Goal: Ask a question

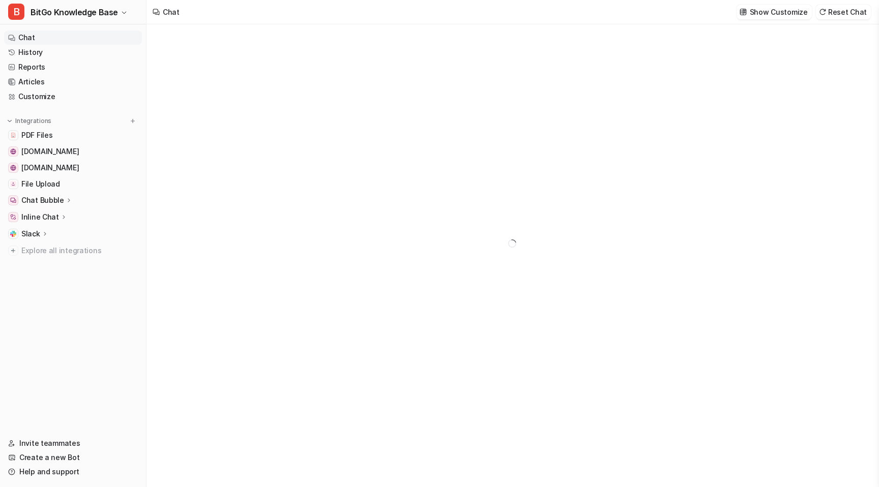
type textarea "**********"
click at [49, 319] on nav "Chat History Reports Articles Customize Integrations PDF Files [DOMAIN_NAME] Fi…" at bounding box center [73, 227] width 146 height 402
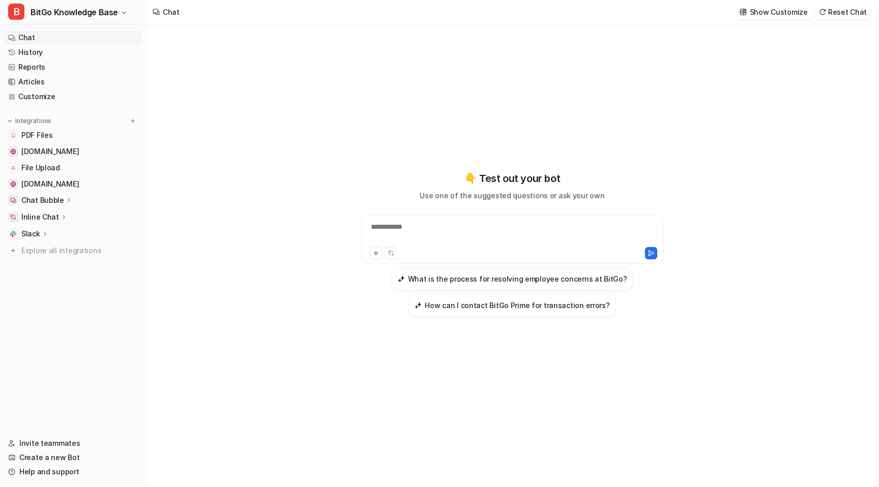
click at [387, 229] on div "**********" at bounding box center [513, 233] width 298 height 23
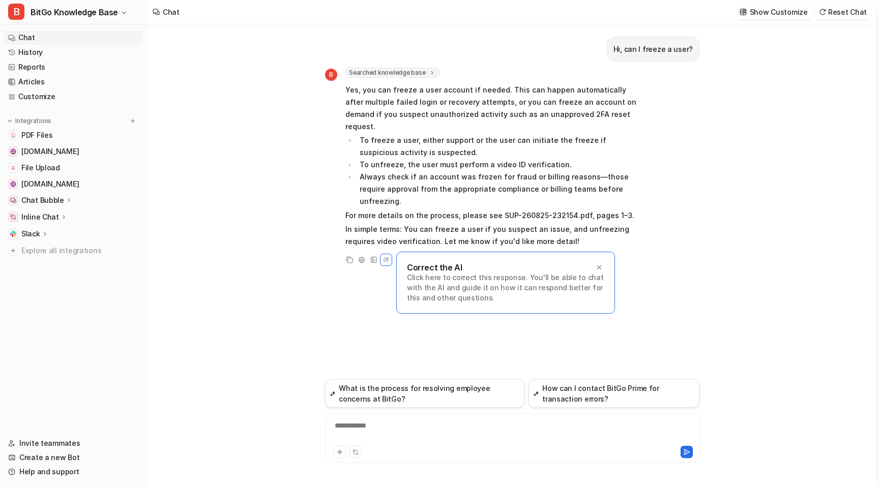
click at [252, 198] on div "**********" at bounding box center [511, 255] width 731 height 463
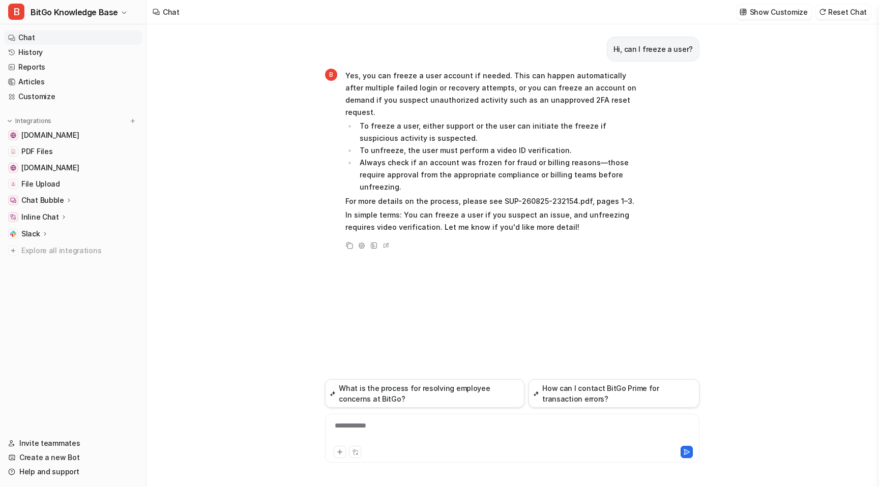
click at [57, 121] on div "Integrations" at bounding box center [73, 121] width 130 height 10
click at [131, 116] on button at bounding box center [133, 121] width 10 height 10
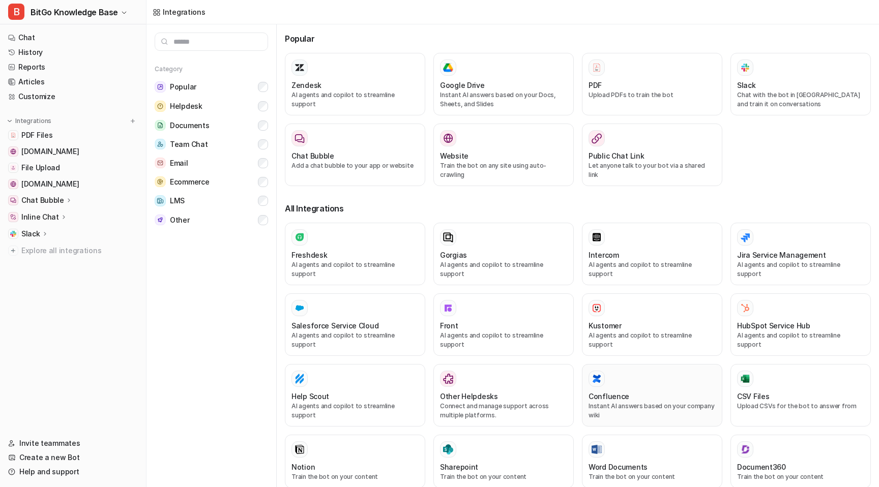
click at [628, 371] on div "Confluence Instant AI answers based on your company wiki" at bounding box center [651, 395] width 127 height 49
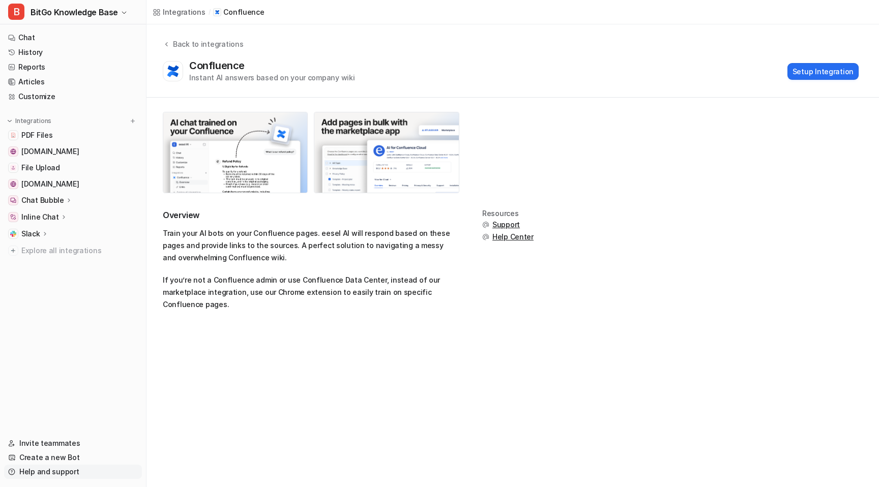
click at [55, 467] on link "Help and support" at bounding box center [73, 472] width 138 height 14
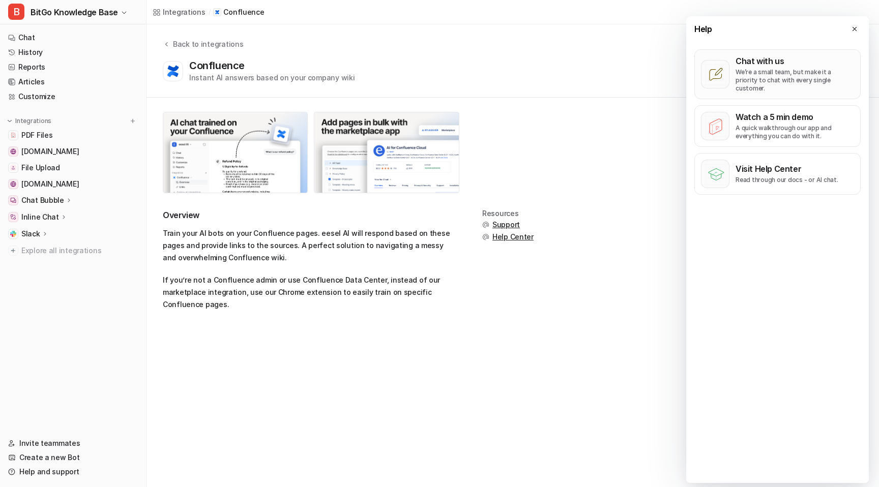
click at [758, 62] on p "Chat with us" at bounding box center [794, 61] width 119 height 10
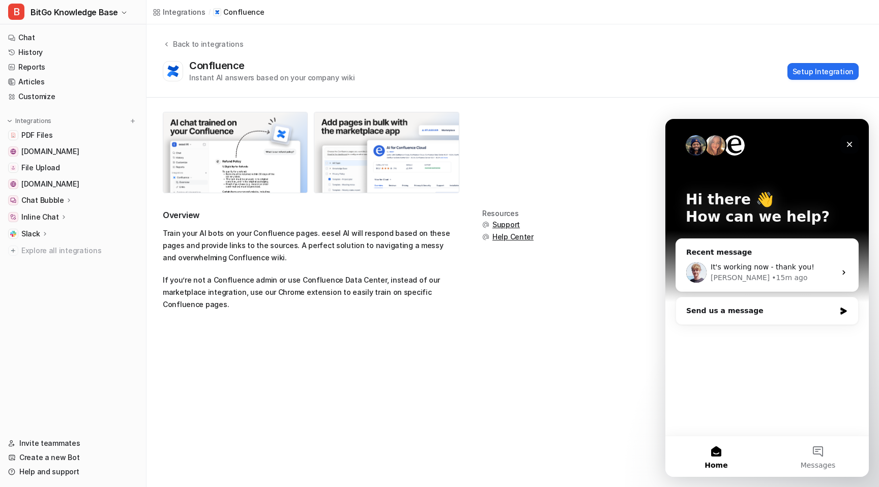
click at [846, 146] on icon "Close" at bounding box center [849, 144] width 8 height 8
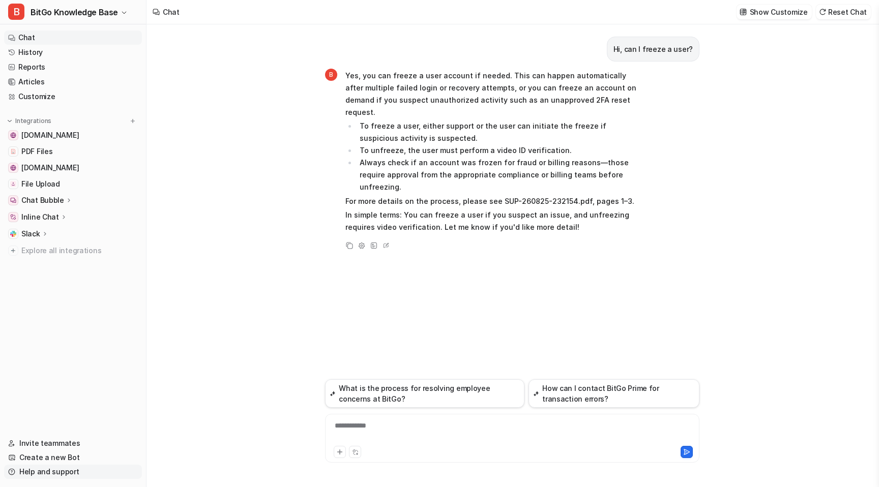
click at [46, 470] on link "Help and support" at bounding box center [73, 472] width 138 height 14
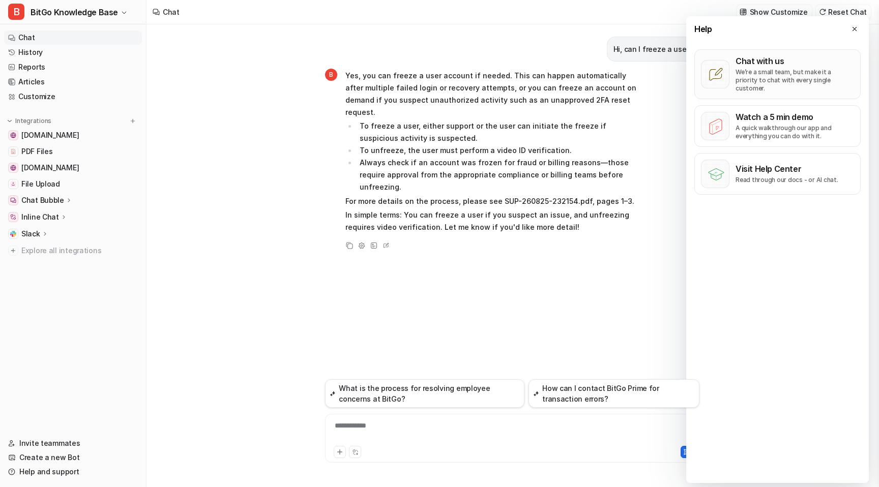
click at [809, 81] on p "We’re a small team, but make it a priority to chat with every single customer." at bounding box center [794, 80] width 119 height 24
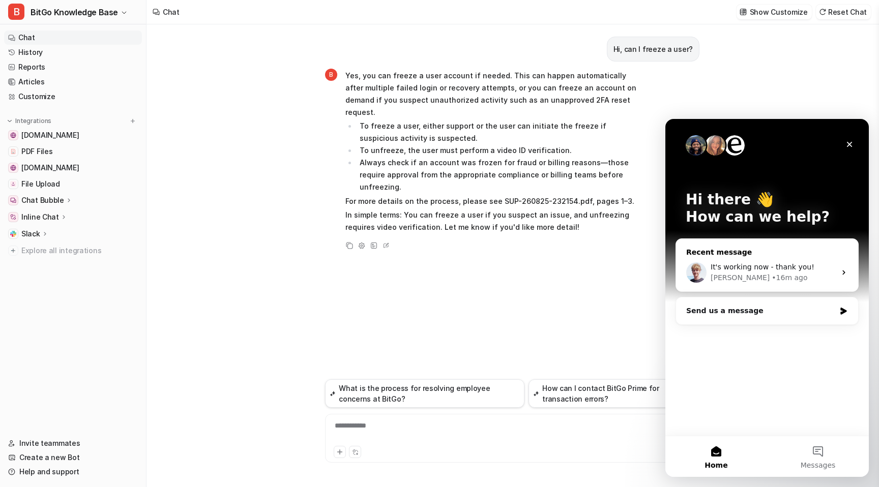
click at [772, 277] on div "• 16m ago" at bounding box center [790, 278] width 36 height 11
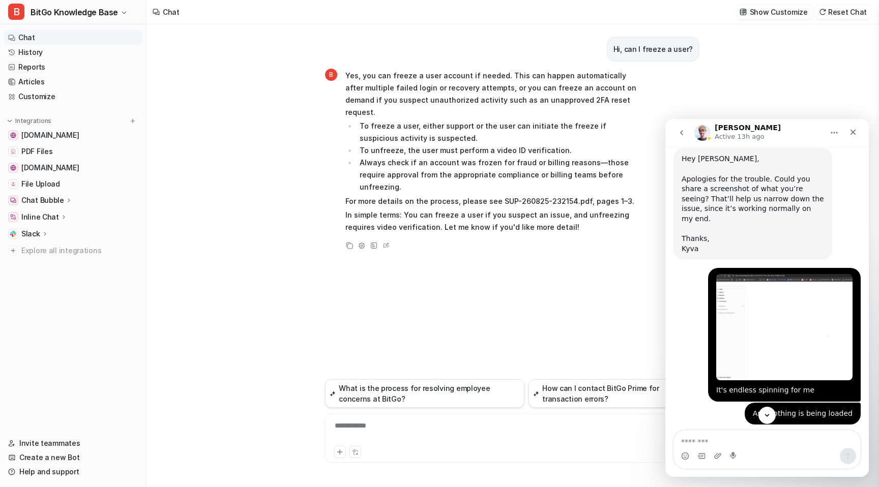
scroll to position [250, 0]
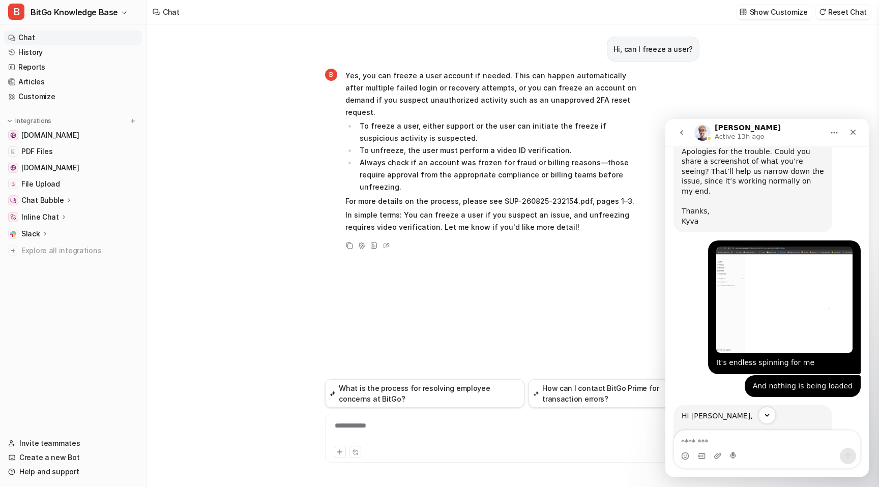
click at [686, 207] on div "Thanks, Kyva" at bounding box center [753, 217] width 142 height 20
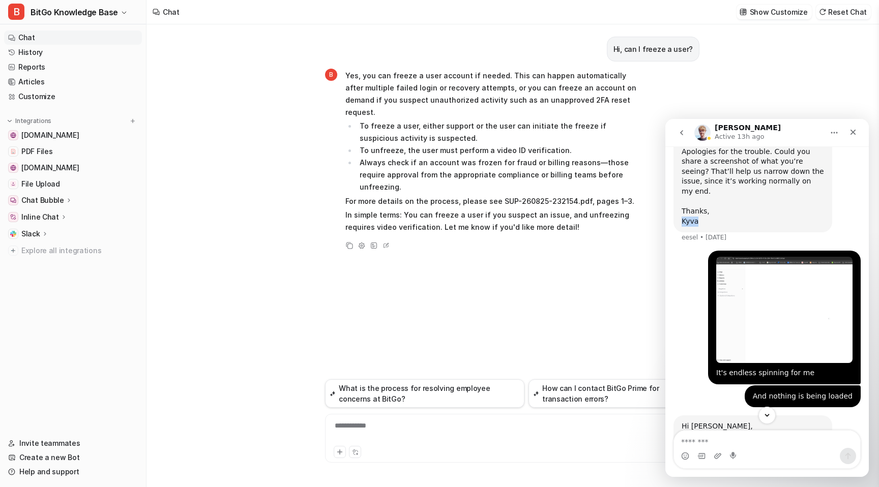
click at [686, 207] on div "Thanks, Kyva" at bounding box center [753, 217] width 142 height 20
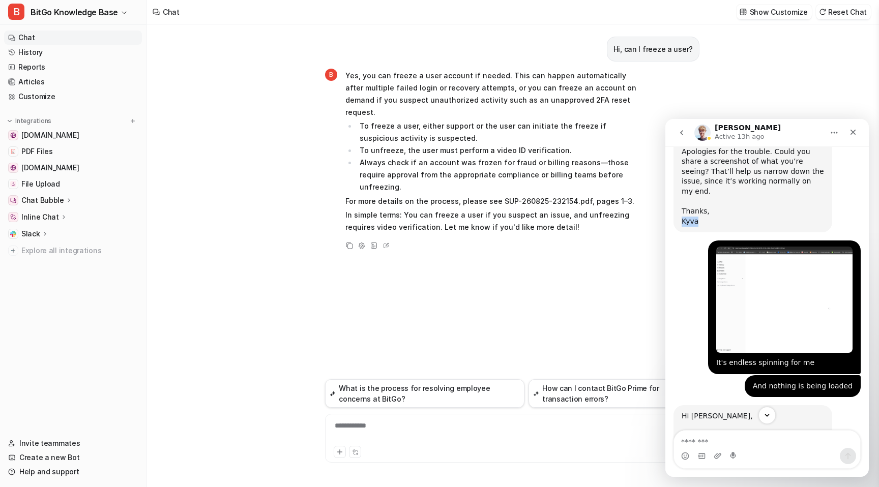
click at [726, 198] on div "Hey Nandish, ​ Apologies for the trouble. Could you share a screenshot of what …" at bounding box center [752, 177] width 159 height 112
